Goal: Information Seeking & Learning: Compare options

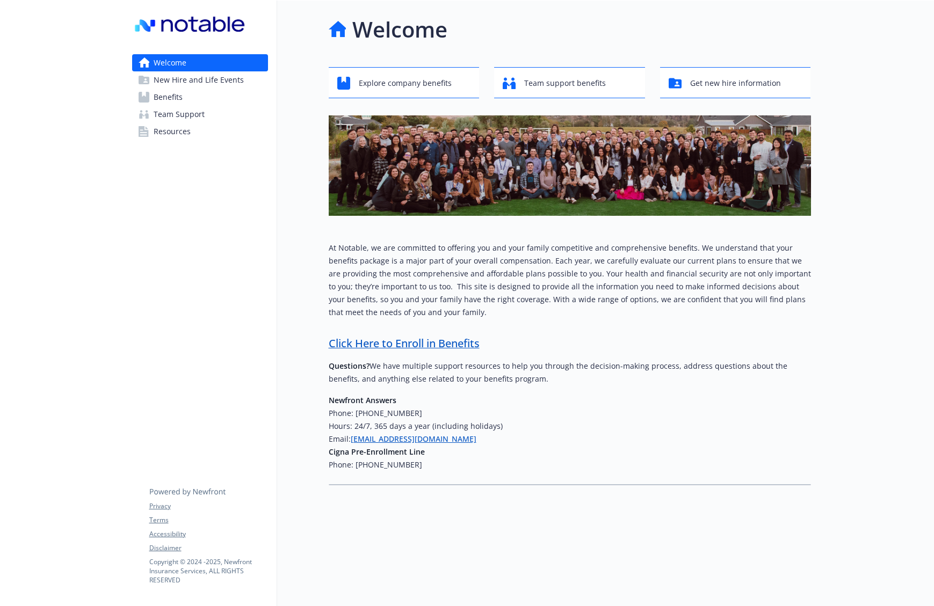
click at [163, 91] on span "Benefits" at bounding box center [168, 97] width 29 height 17
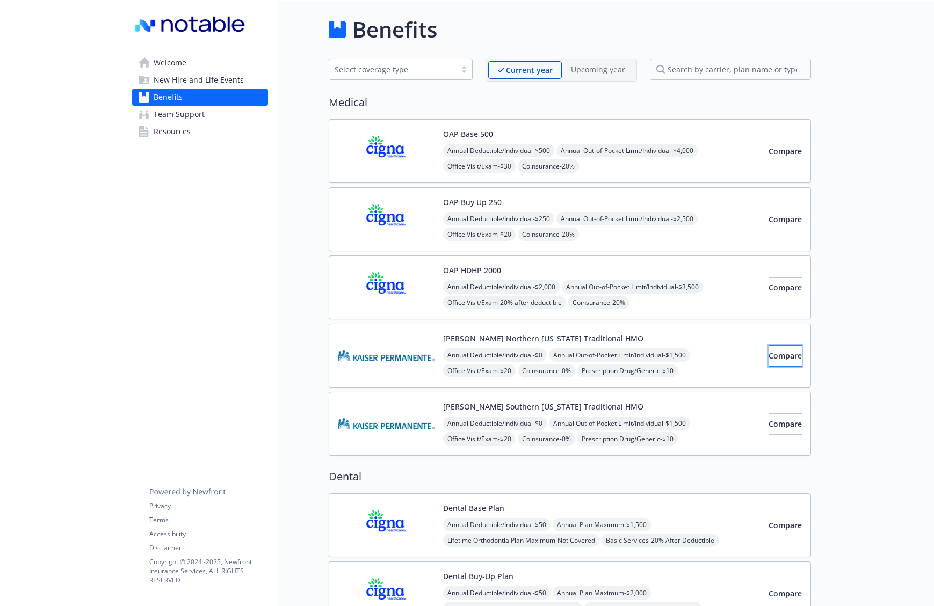
click at [771, 354] on span "Compare" at bounding box center [784, 356] width 33 height 10
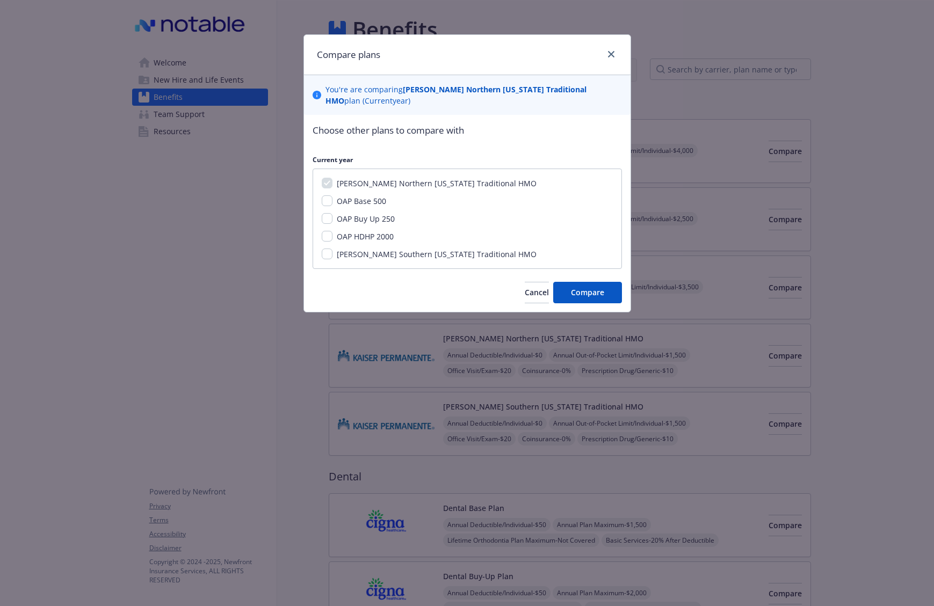
click at [353, 201] on span "OAP Base 500" at bounding box center [361, 201] width 49 height 10
click at [332, 201] on input "OAP Base 500" at bounding box center [327, 200] width 11 height 11
checkbox input "true"
click at [595, 291] on span "Compare" at bounding box center [587, 292] width 33 height 10
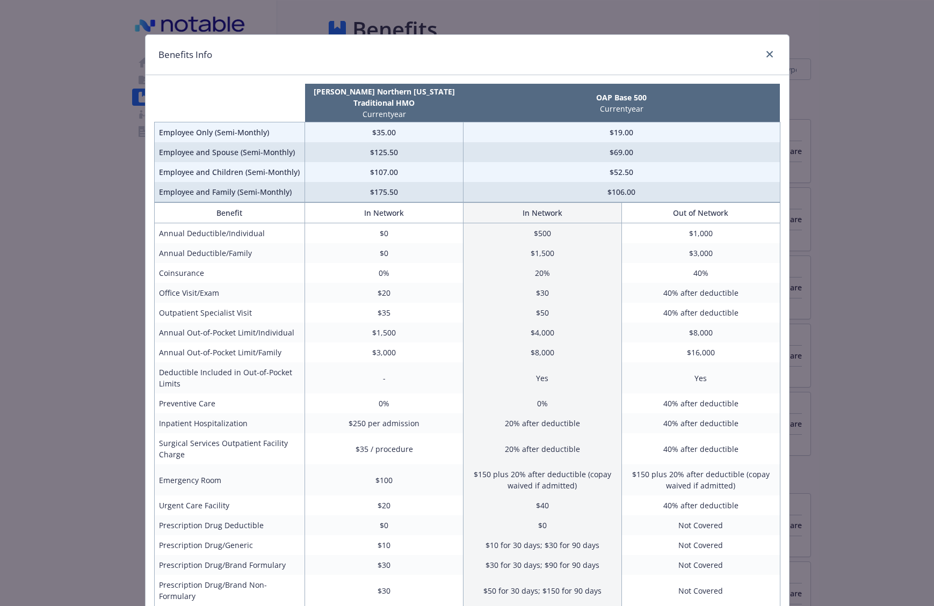
click at [813, 274] on div "Benefits Info [PERSON_NAME] [GEOGRAPHIC_DATA][US_STATE] Traditional HMO Current…" at bounding box center [467, 303] width 934 height 606
click at [884, 295] on div "Benefits Info [PERSON_NAME] [GEOGRAPHIC_DATA][US_STATE] Traditional HMO Current…" at bounding box center [467, 303] width 934 height 606
click at [37, 435] on div "Benefits Info [PERSON_NAME] [GEOGRAPHIC_DATA][US_STATE] Traditional HMO Current…" at bounding box center [467, 303] width 934 height 606
click at [774, 53] on link "close" at bounding box center [769, 54] width 13 height 13
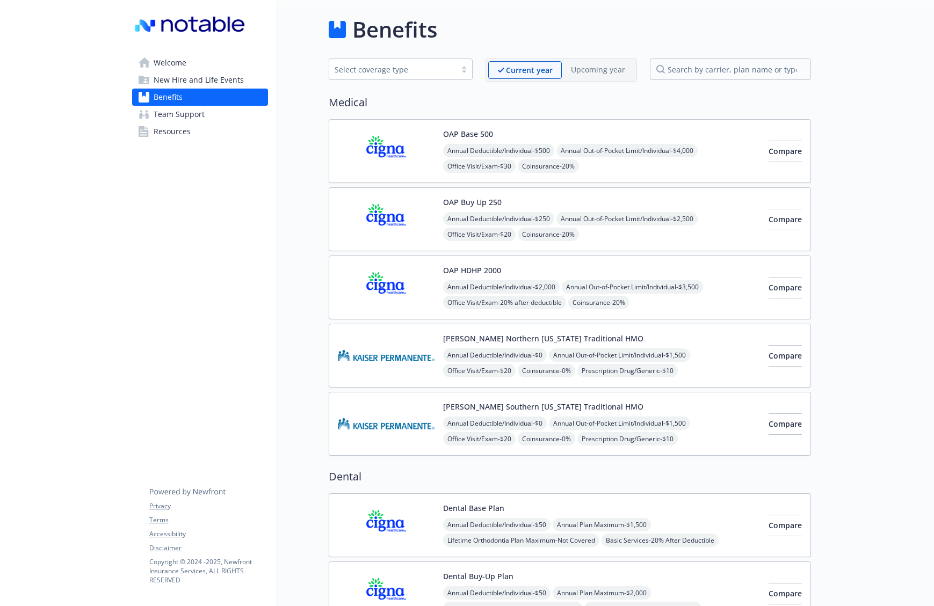
click at [169, 132] on span "Resources" at bounding box center [172, 131] width 37 height 17
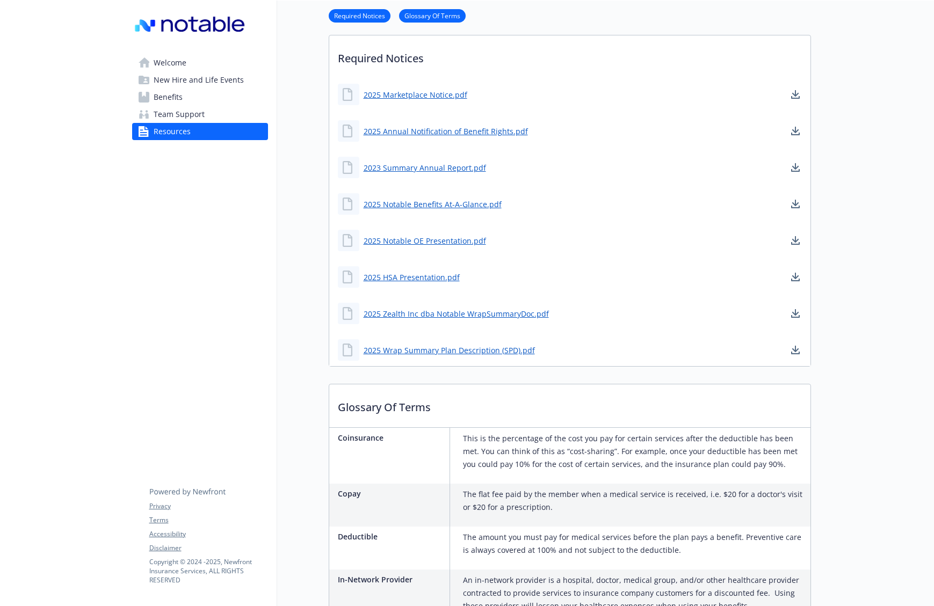
scroll to position [282, 0]
